Goal: Check status: Check status

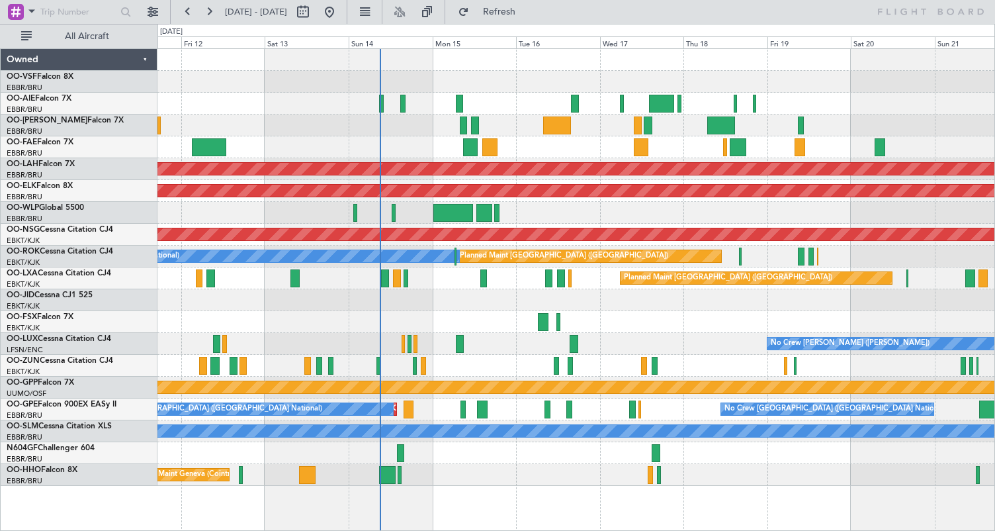
click at [432, 148] on div at bounding box center [576, 147] width 837 height 22
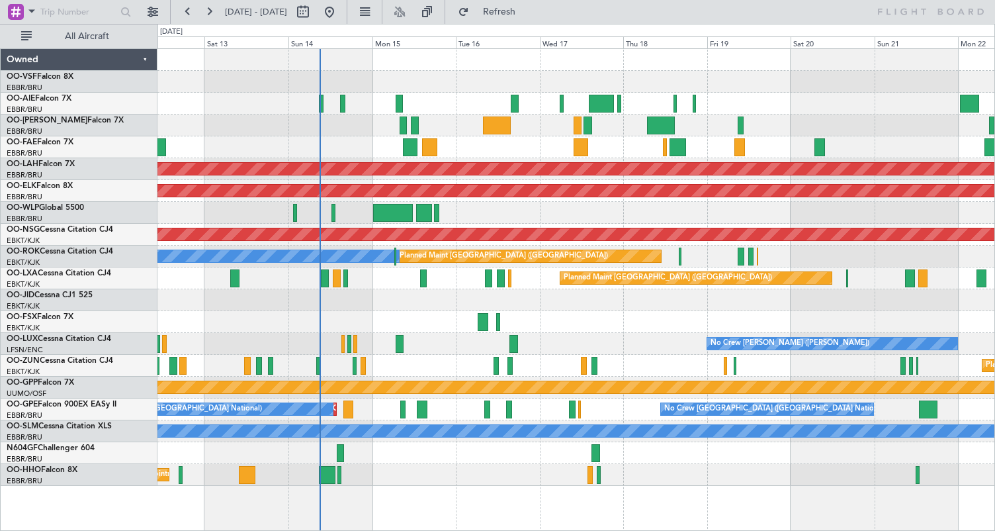
click at [472, 146] on div at bounding box center [576, 147] width 837 height 22
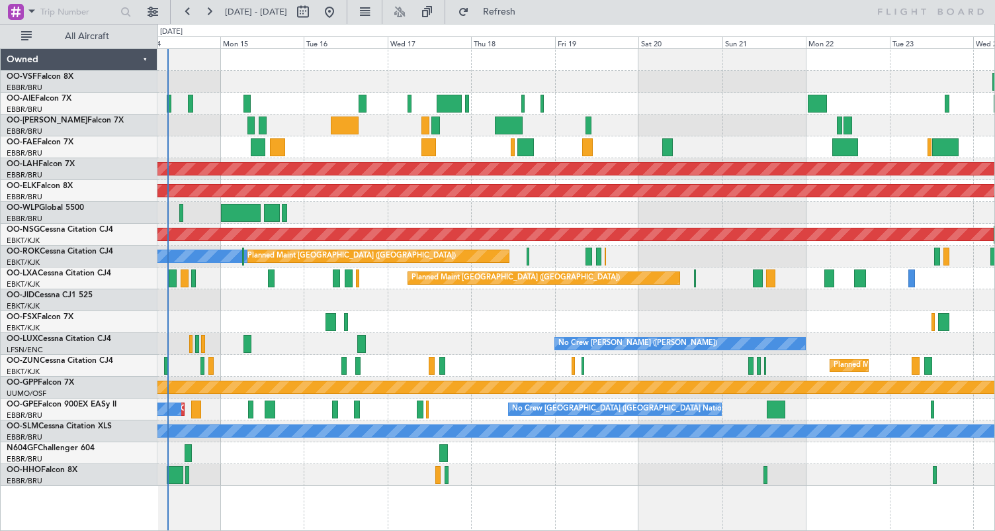
click at [318, 150] on div at bounding box center [576, 147] width 837 height 22
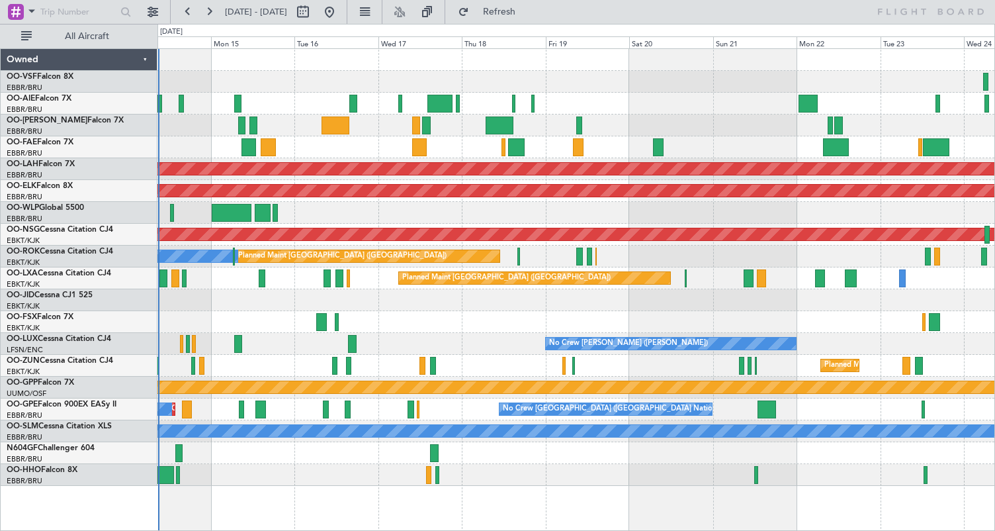
click at [556, 150] on div at bounding box center [576, 147] width 837 height 22
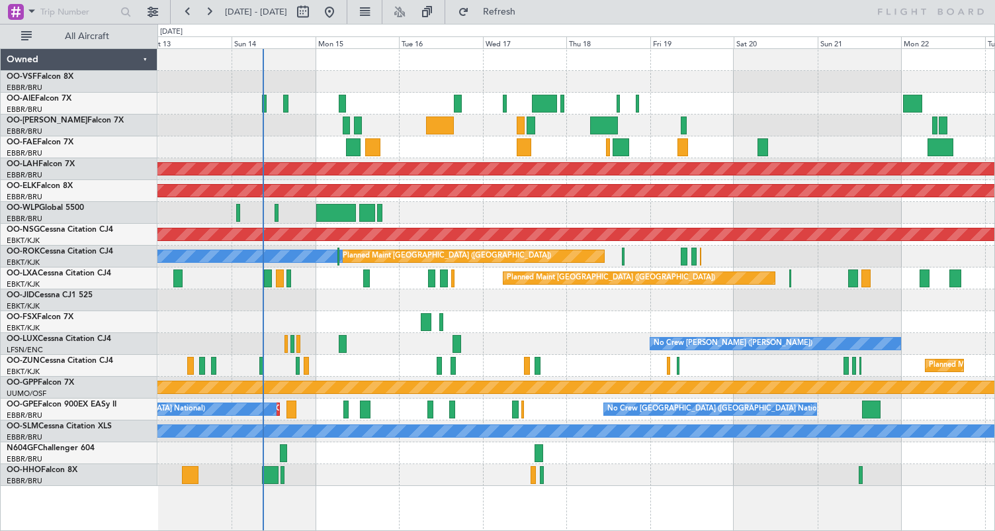
click at [441, 150] on div at bounding box center [576, 147] width 837 height 22
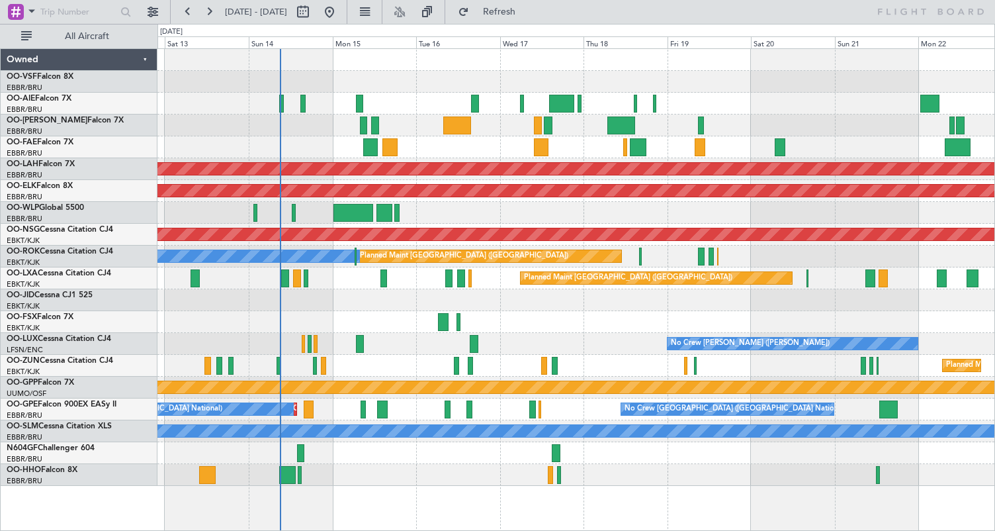
click at [367, 150] on div at bounding box center [576, 147] width 837 height 22
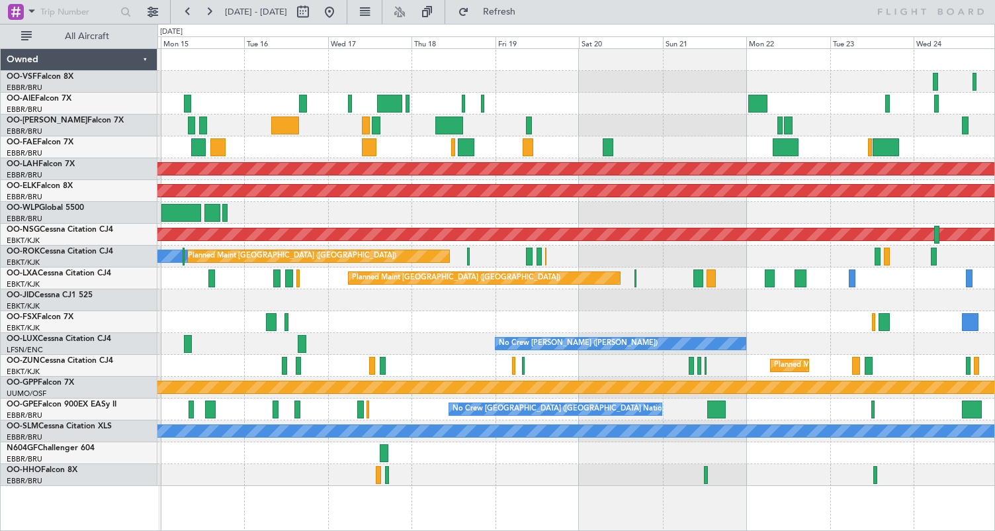
click at [309, 158] on div "Planned Maint [GEOGRAPHIC_DATA] ([GEOGRAPHIC_DATA]) Planned [GEOGRAPHIC_DATA][P…" at bounding box center [576, 267] width 837 height 437
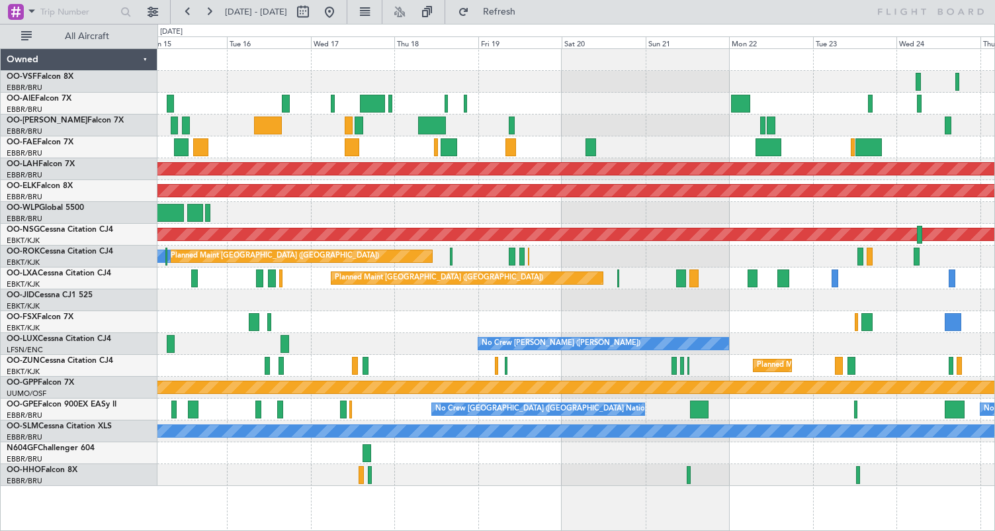
click at [410, 142] on div at bounding box center [576, 147] width 837 height 22
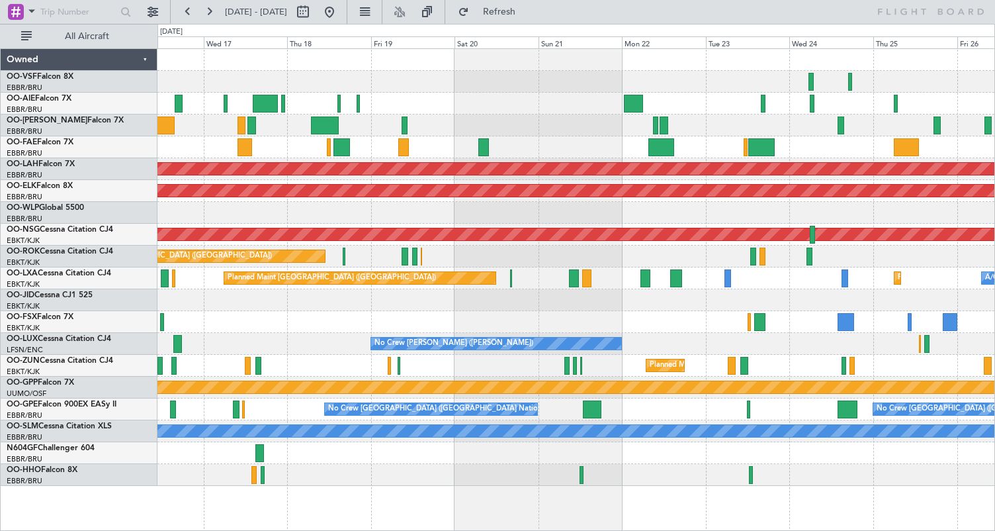
click at [463, 147] on div at bounding box center [576, 147] width 837 height 22
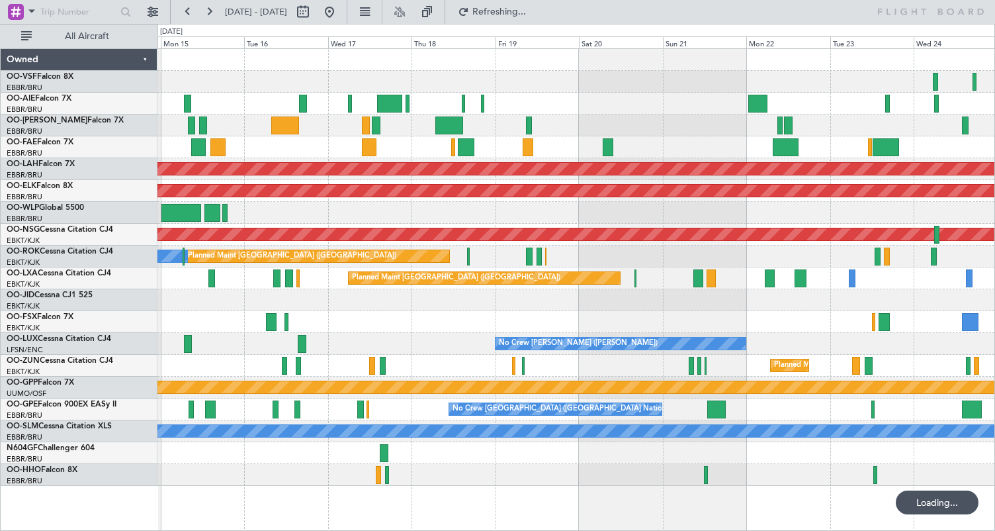
click at [499, 126] on div at bounding box center [576, 126] width 837 height 22
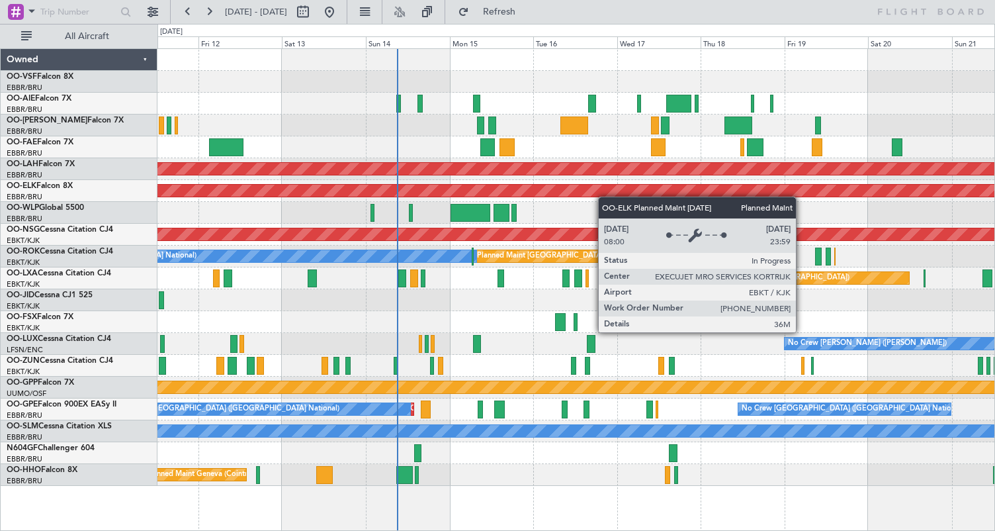
click at [737, 197] on div "Planned Maint [GEOGRAPHIC_DATA] ([GEOGRAPHIC_DATA]) Planned [GEOGRAPHIC_DATA][P…" at bounding box center [576, 267] width 837 height 437
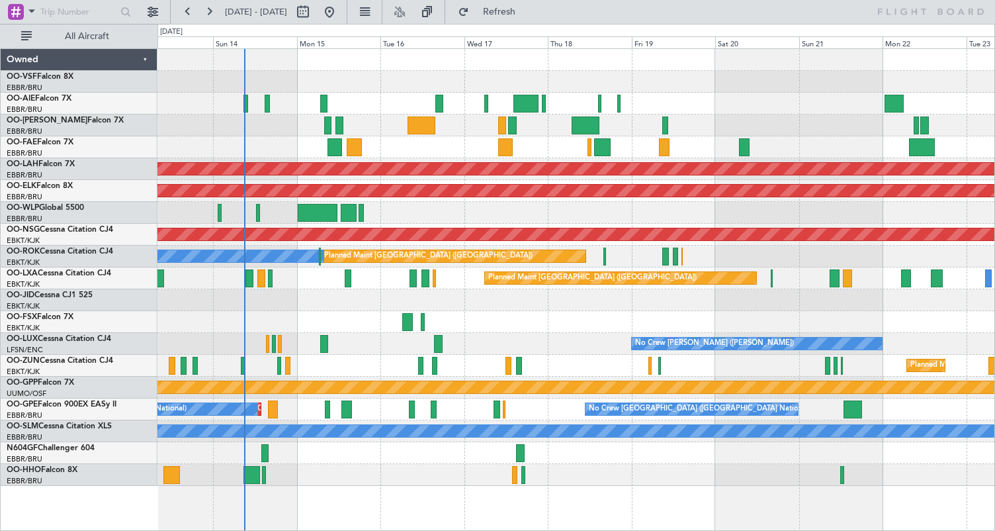
click at [442, 279] on div "Planned Maint [GEOGRAPHIC_DATA] ([GEOGRAPHIC_DATA]) Planned Maint [GEOGRAPHIC_D…" at bounding box center [576, 278] width 837 height 22
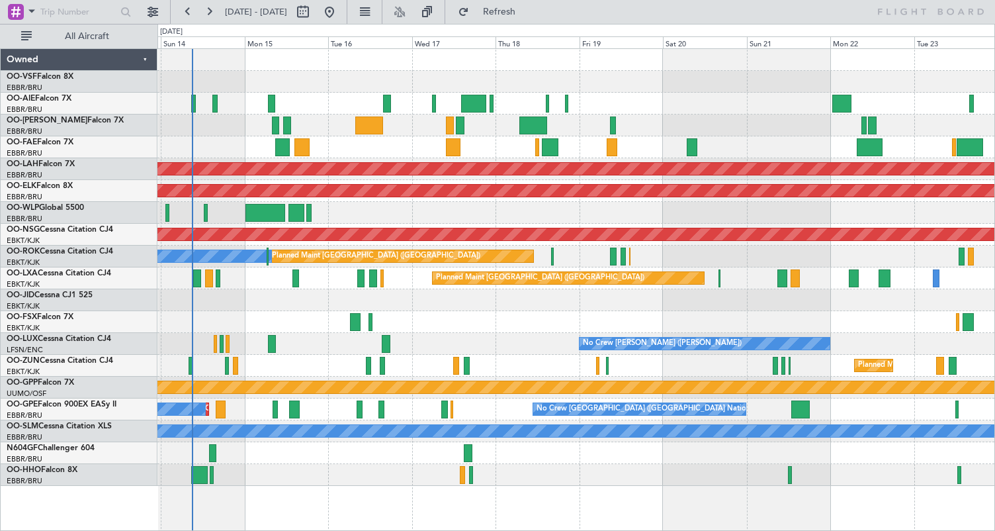
click at [559, 138] on div at bounding box center [576, 147] width 837 height 22
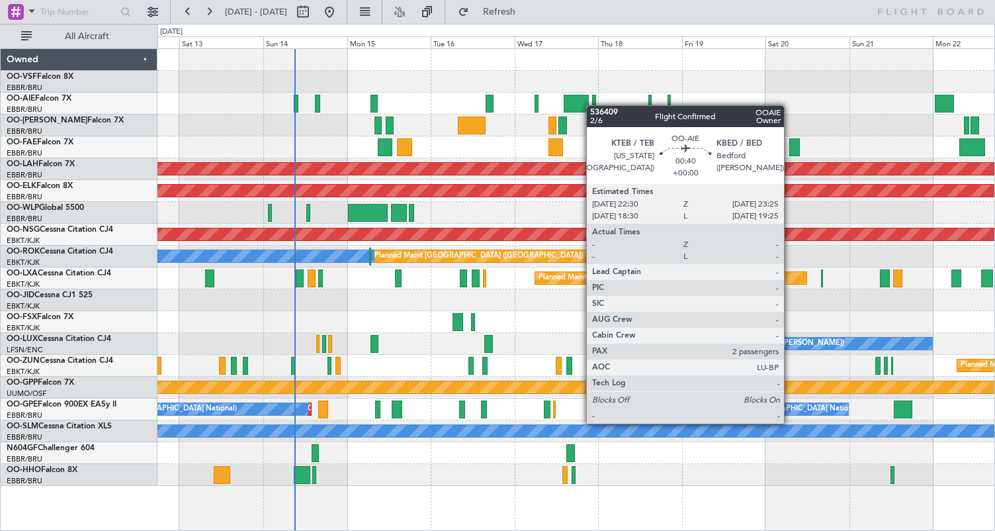
click at [610, 103] on div "Planned Maint [GEOGRAPHIC_DATA] ([GEOGRAPHIC_DATA]) Planned [GEOGRAPHIC_DATA][P…" at bounding box center [576, 267] width 837 height 437
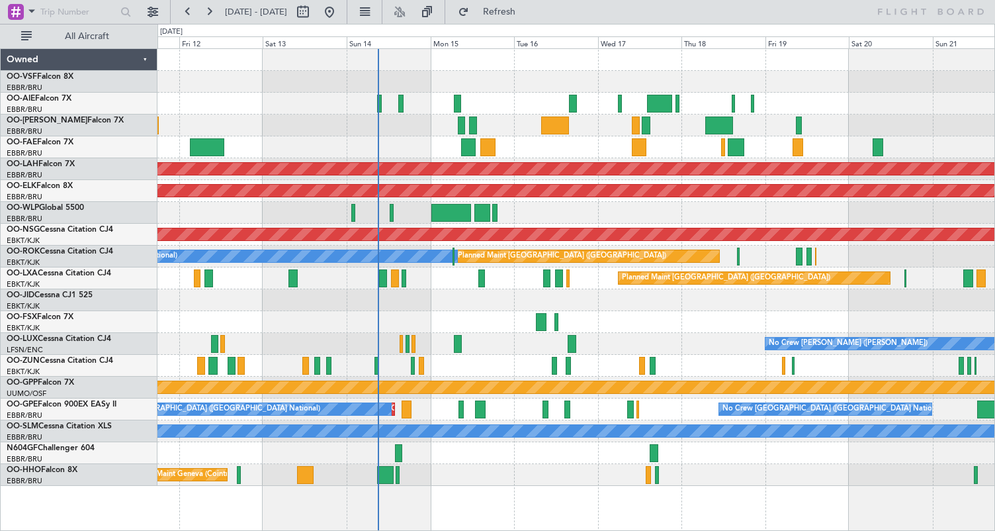
click at [469, 281] on div "Planned Maint [GEOGRAPHIC_DATA] ([GEOGRAPHIC_DATA]) Planned Maint [GEOGRAPHIC_D…" at bounding box center [576, 278] width 837 height 22
